Goal: Task Accomplishment & Management: Complete application form

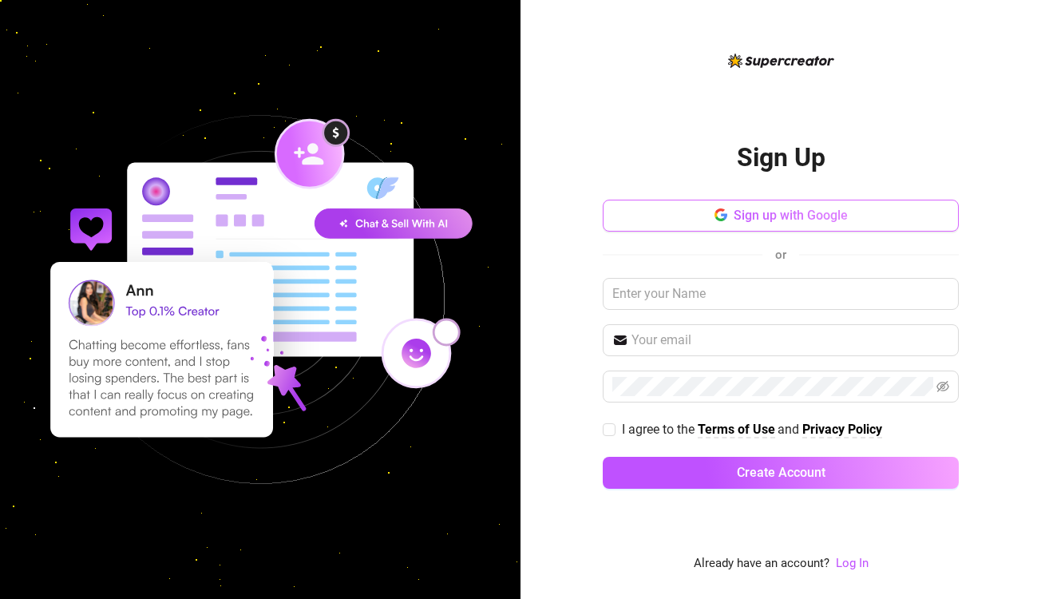
click at [742, 219] on span "Sign up with Google" at bounding box center [790, 215] width 114 height 15
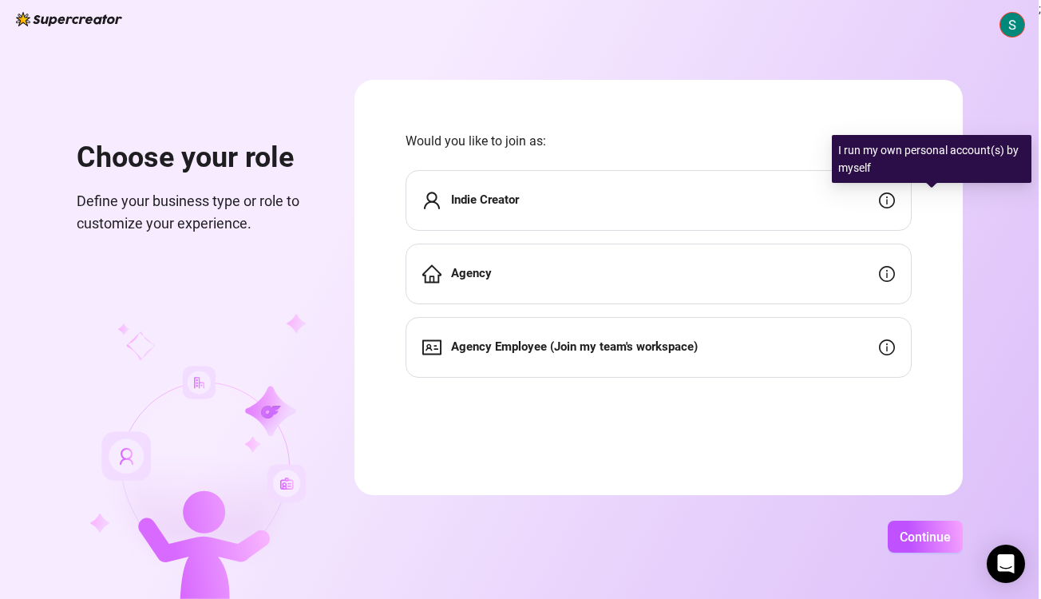
click at [895, 202] on icon "info-circle" at bounding box center [887, 200] width 16 height 16
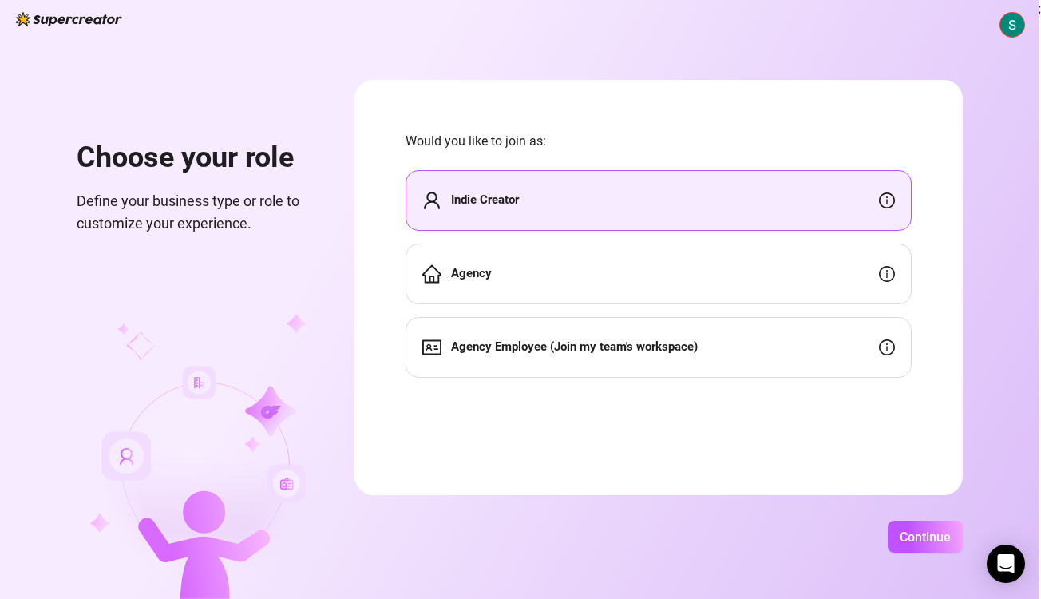
click at [825, 275] on div "Agency" at bounding box center [658, 273] width 506 height 61
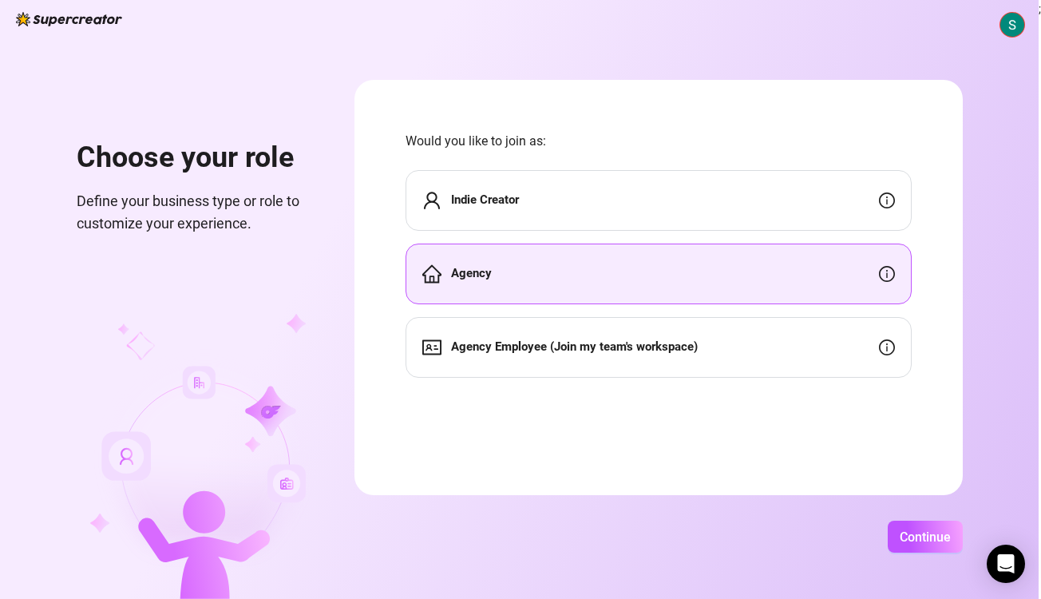
click at [903, 197] on div "Indie Creator" at bounding box center [658, 200] width 506 height 61
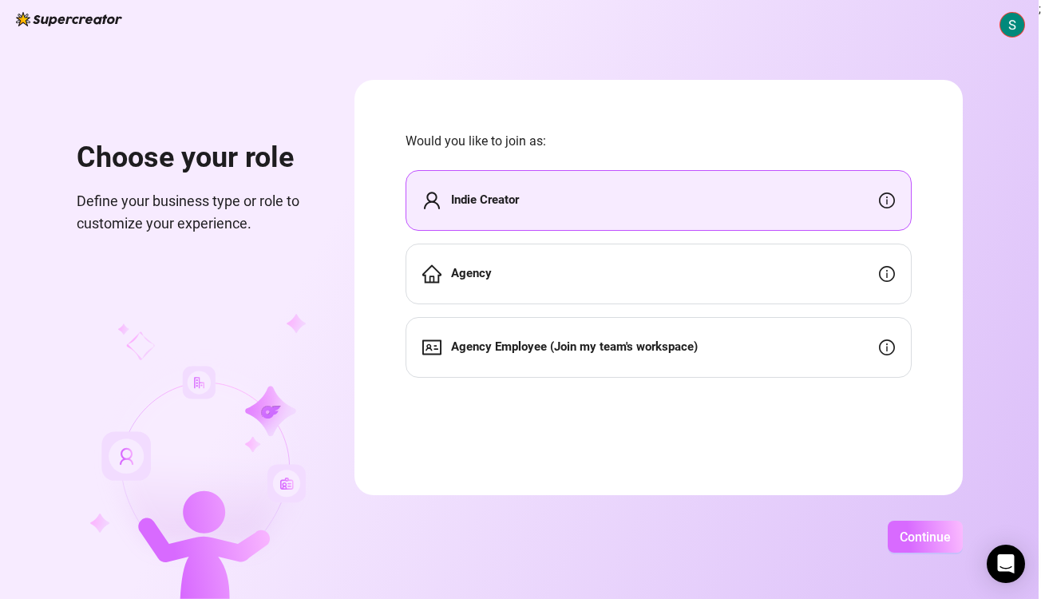
click at [951, 535] on span "Continue" at bounding box center [924, 536] width 51 height 15
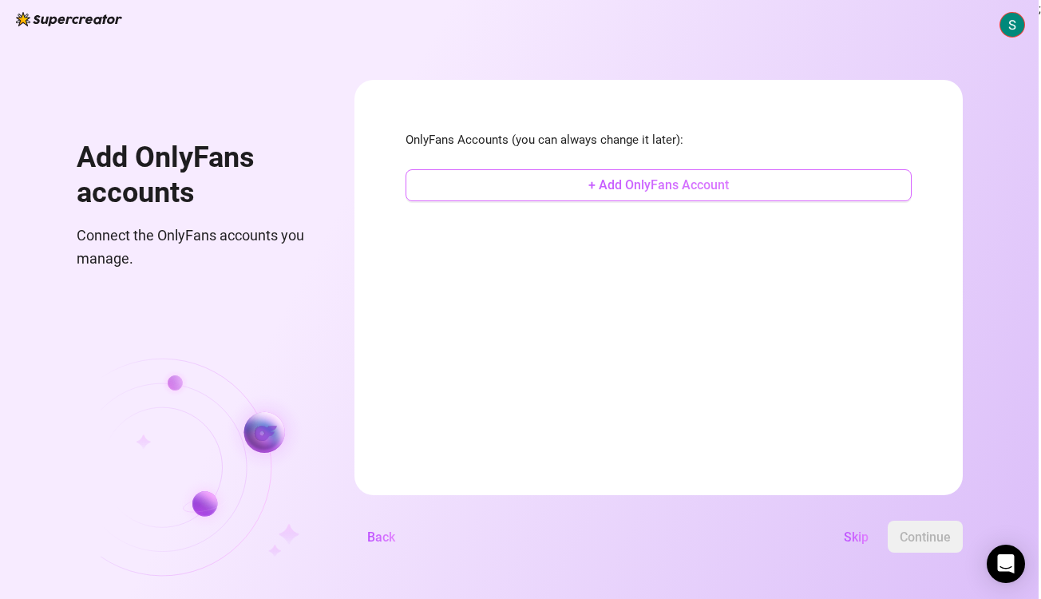
click at [729, 185] on span "+ Add OnlyFans Account" at bounding box center [658, 184] width 140 height 15
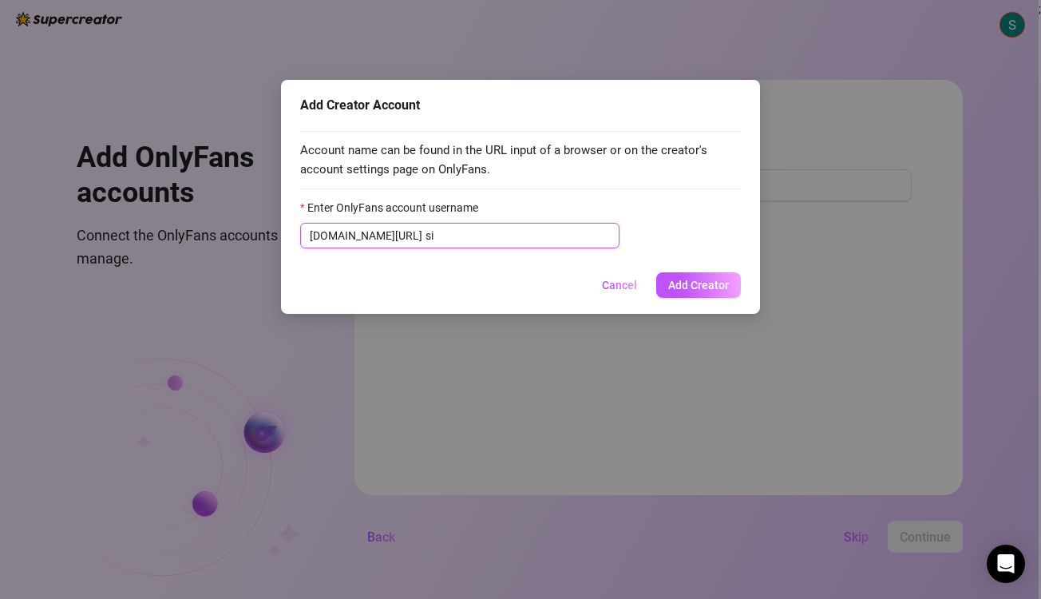
type input "s"
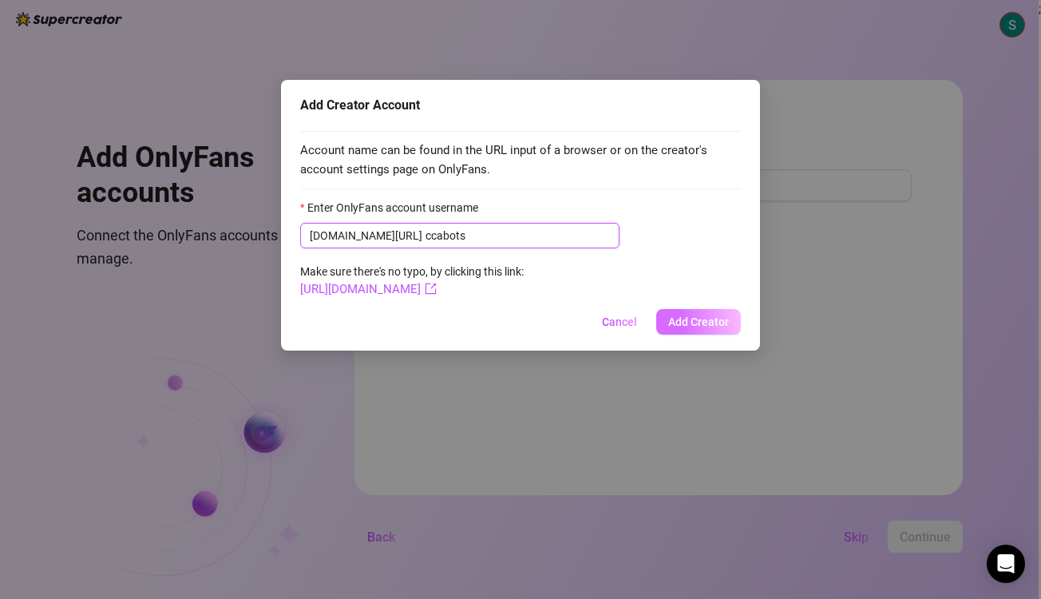
type input "ccabots"
click at [674, 310] on button "Add Creator" at bounding box center [698, 322] width 85 height 26
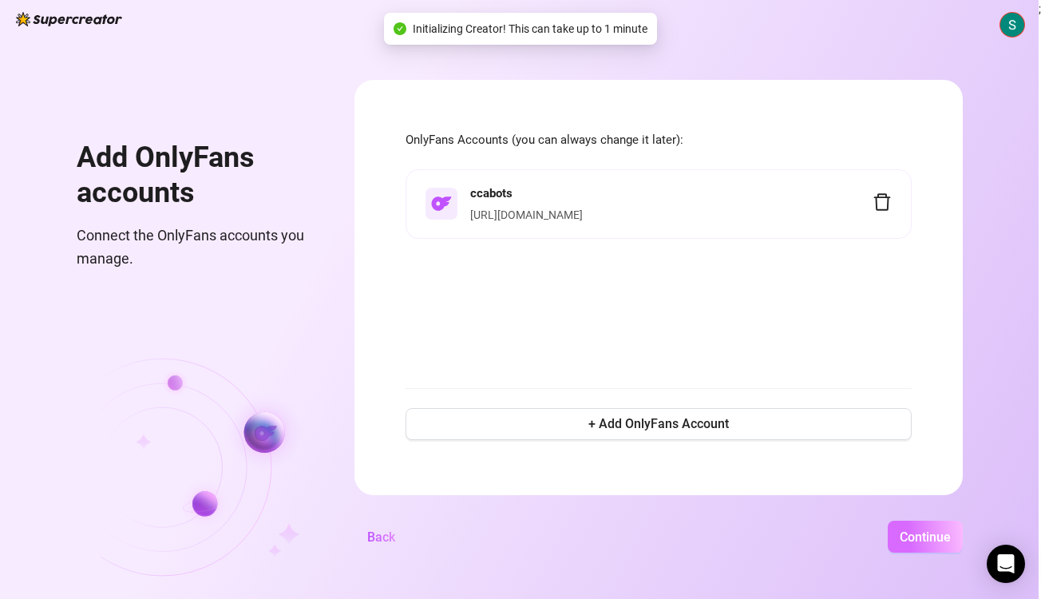
click at [963, 549] on button "Continue" at bounding box center [925, 536] width 75 height 32
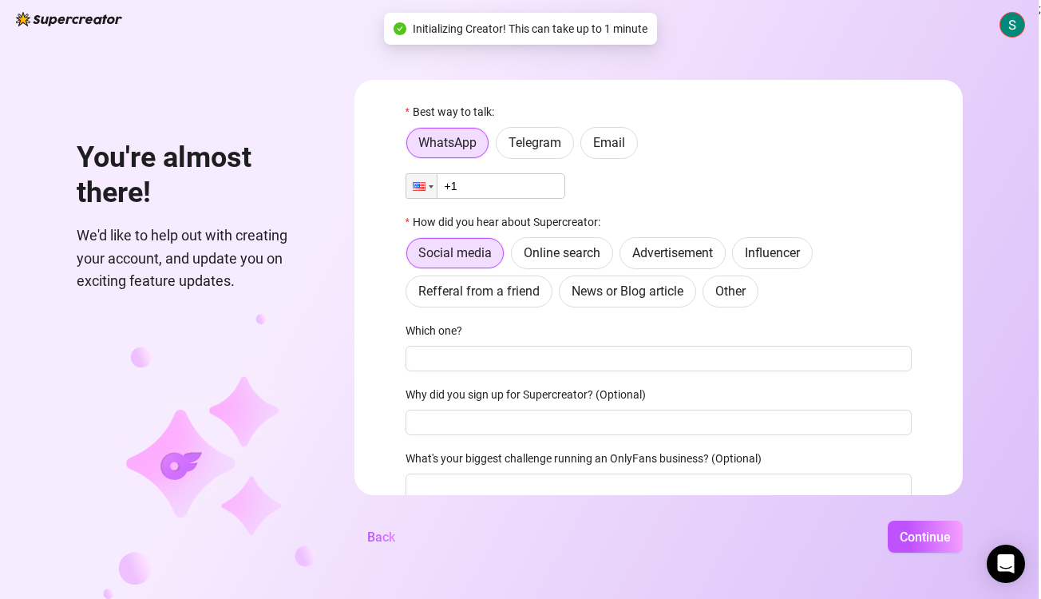
scroll to position [28, 0]
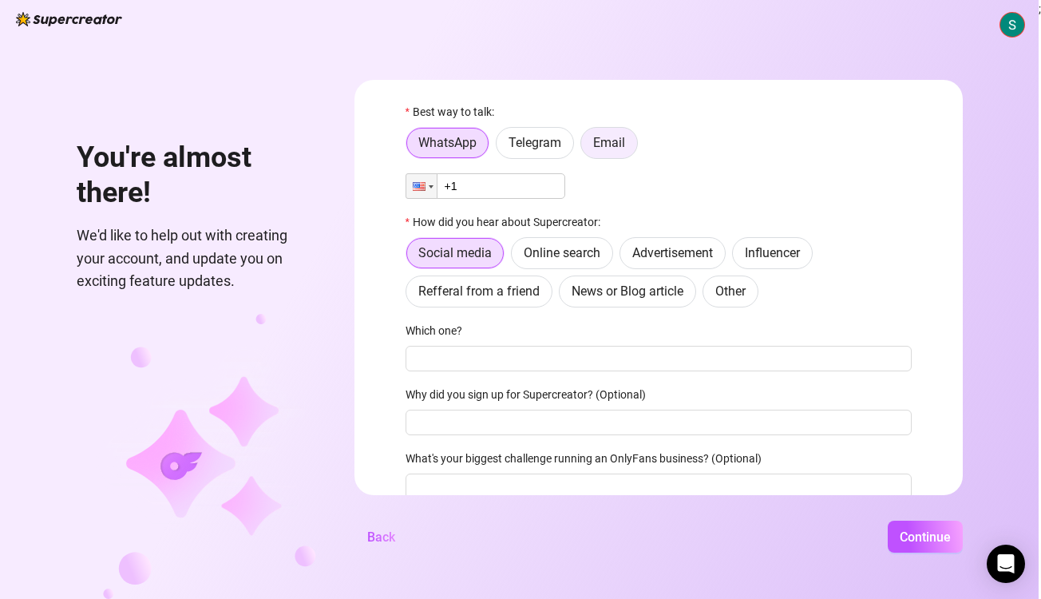
click at [625, 140] on span "Email" at bounding box center [609, 142] width 32 height 15
click at [585, 147] on input "Email" at bounding box center [585, 147] width 0 height 0
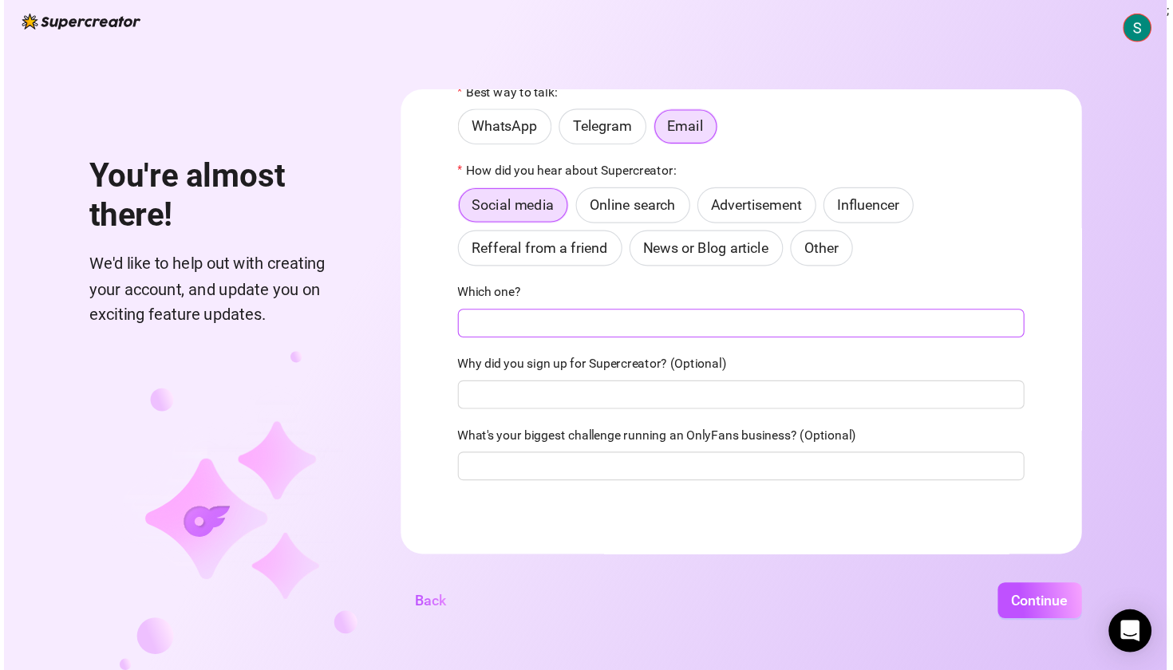
scroll to position [57, 0]
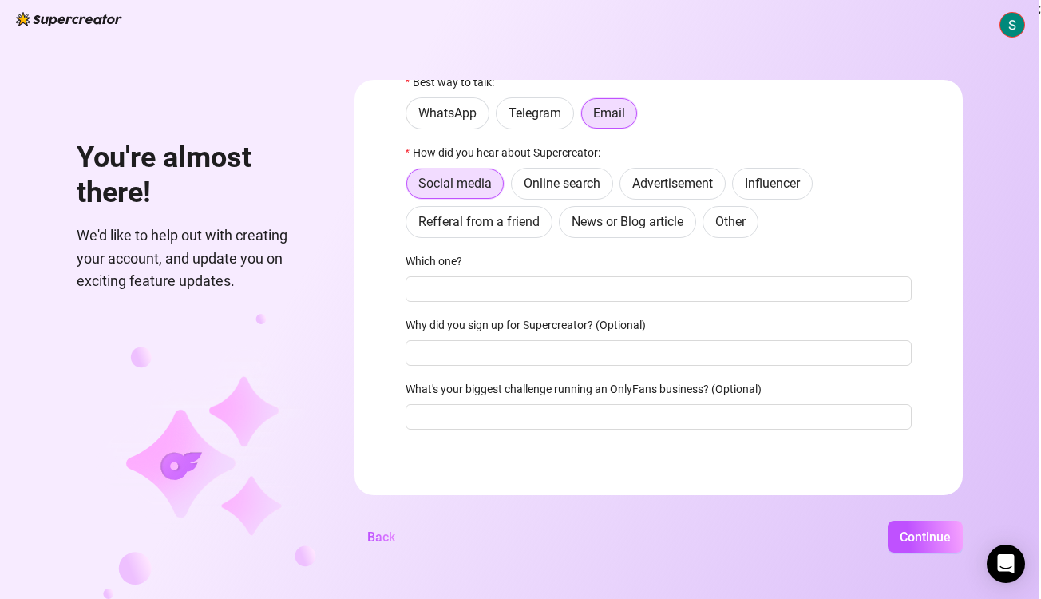
click at [781, 271] on div "Which one?" at bounding box center [658, 264] width 506 height 24
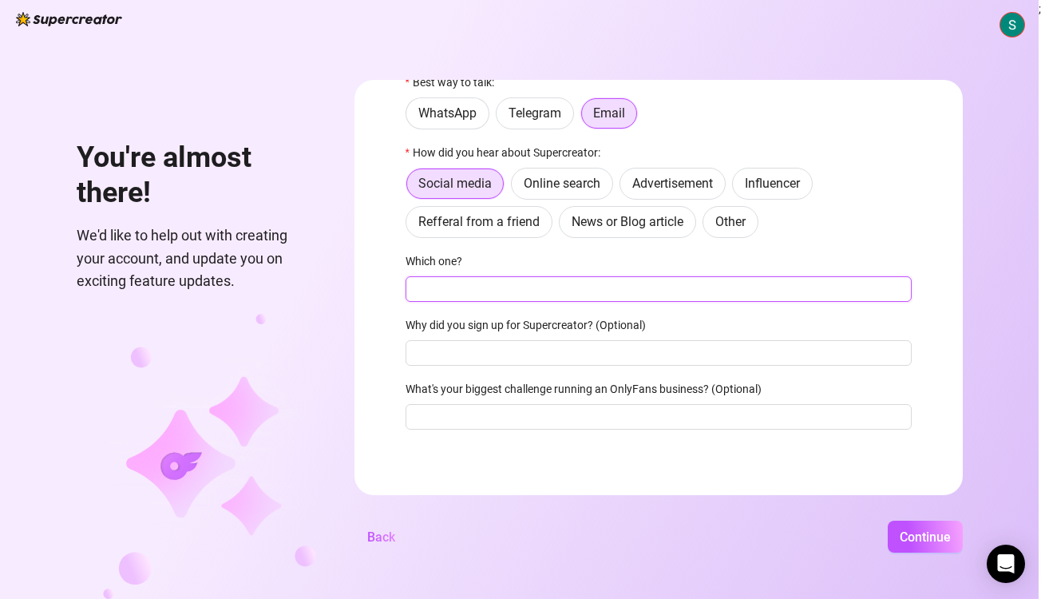
click at [772, 287] on input "Which one?" at bounding box center [658, 289] width 506 height 26
type input "n/a"
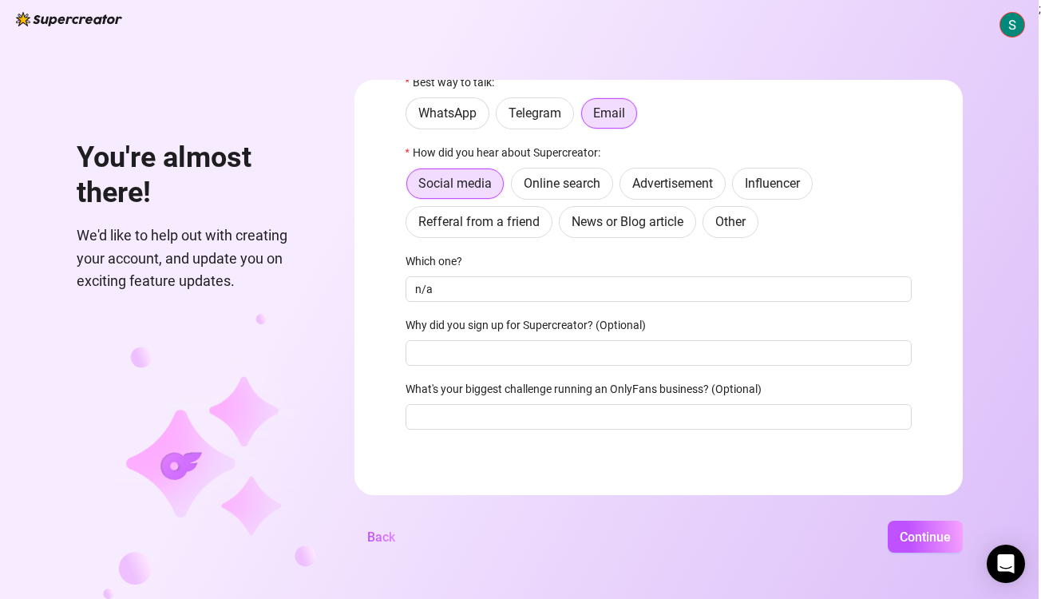
click at [948, 520] on div "You're almost there! We'd like to help out with creating your account, and upda…" at bounding box center [519, 299] width 1038 height 599
click at [940, 540] on span "Continue" at bounding box center [924, 536] width 51 height 15
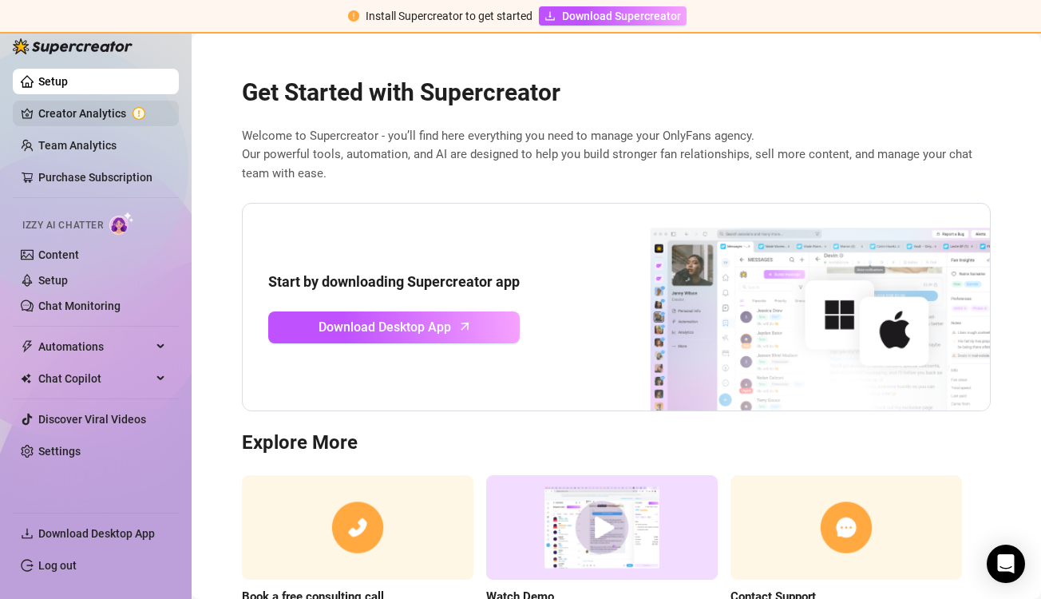
click at [111, 120] on link "Creator Analytics" at bounding box center [102, 114] width 128 height 26
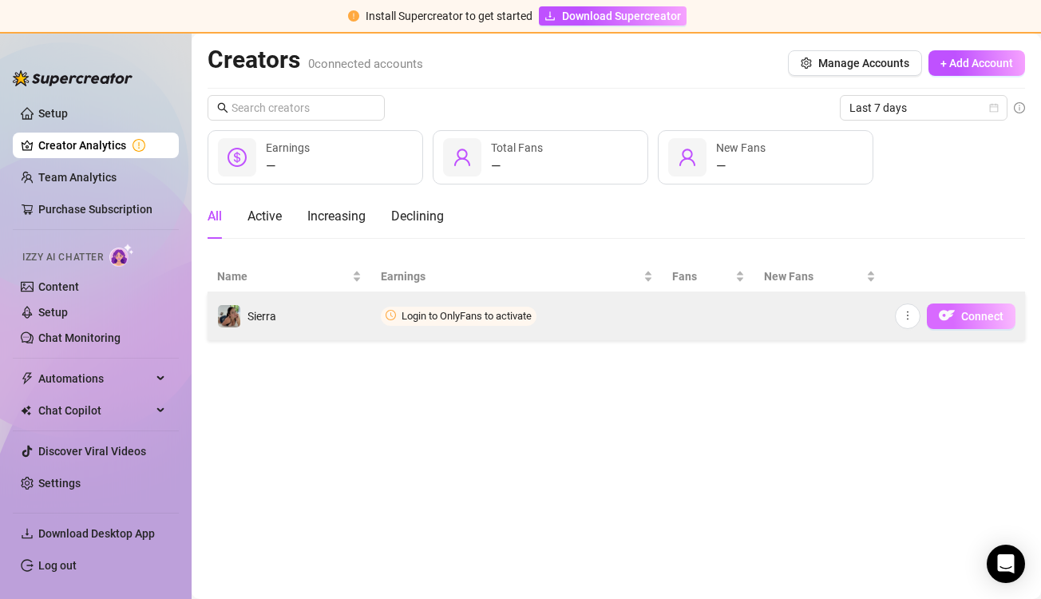
click at [996, 314] on span "Connect" at bounding box center [982, 316] width 42 height 13
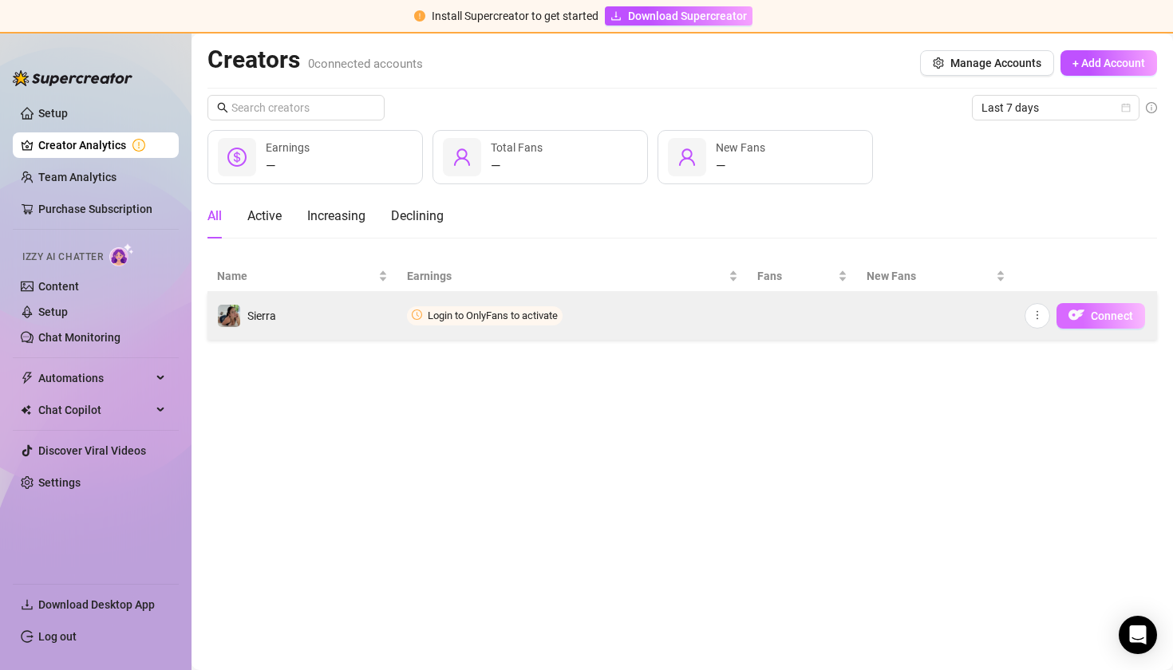
click at [1040, 310] on span "Connect" at bounding box center [1112, 316] width 42 height 13
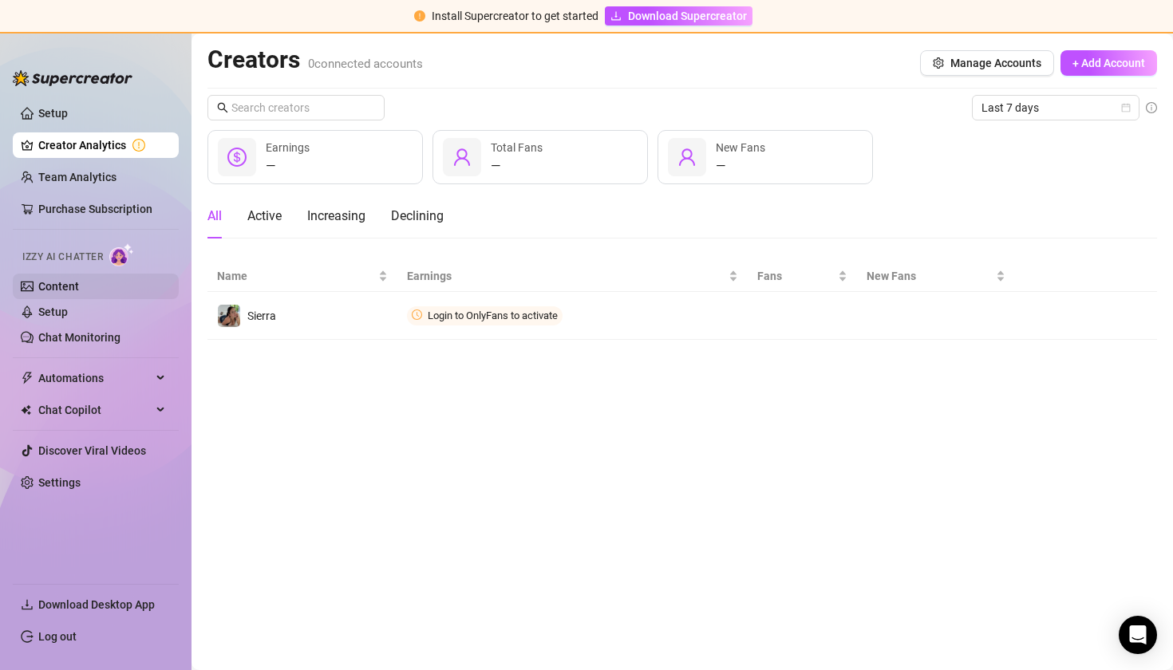
click at [79, 291] on link "Content" at bounding box center [58, 286] width 41 height 13
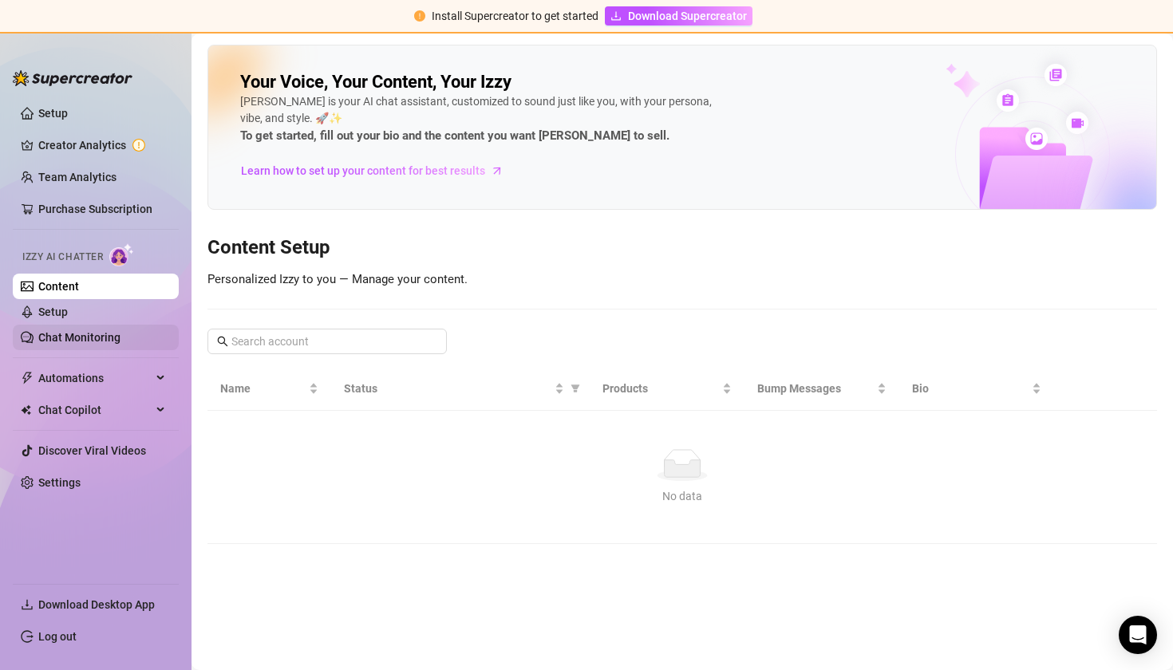
click at [121, 331] on link "Chat Monitoring" at bounding box center [79, 337] width 82 height 13
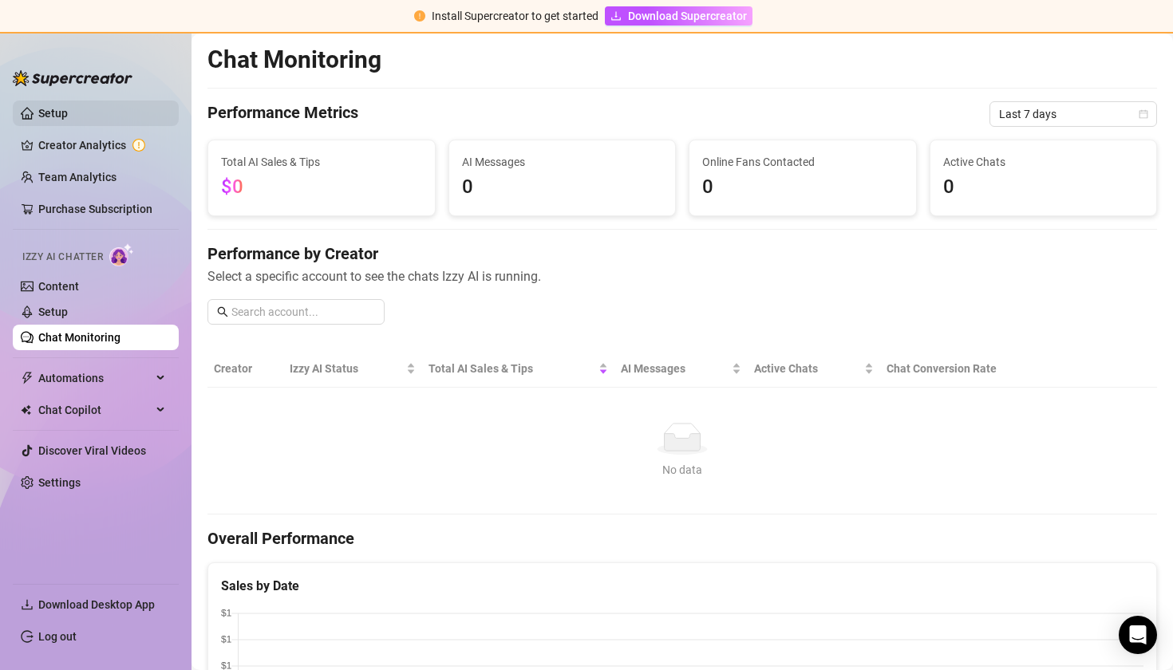
click at [68, 112] on link "Setup" at bounding box center [53, 113] width 30 height 13
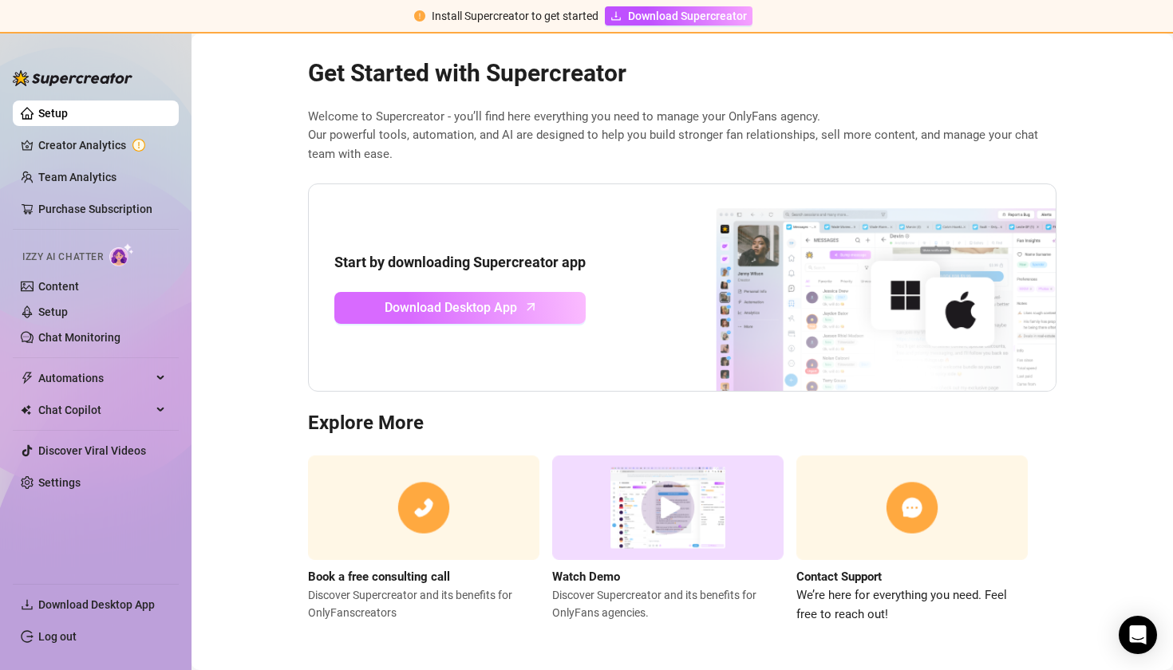
scroll to position [18, 0]
click at [430, 295] on link "Download Desktop App" at bounding box center [459, 309] width 251 height 32
